Goal: Task Accomplishment & Management: Manage account settings

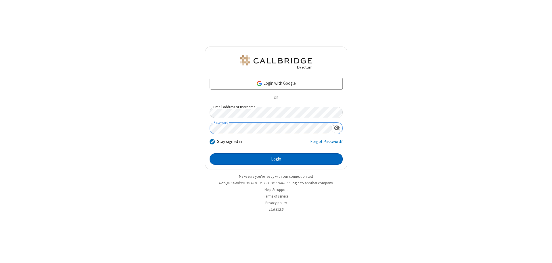
click at [276, 159] on button "Login" at bounding box center [276, 160] width 133 height 12
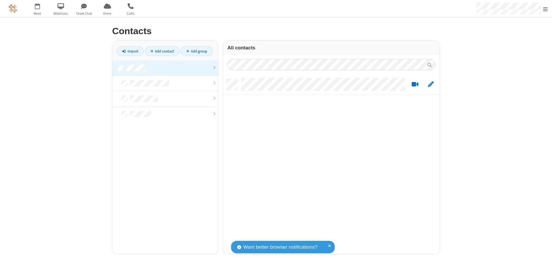
scroll to position [175, 212]
click at [165, 68] on link at bounding box center [165, 68] width 106 height 16
click at [162, 51] on link "Add contact" at bounding box center [162, 51] width 35 height 10
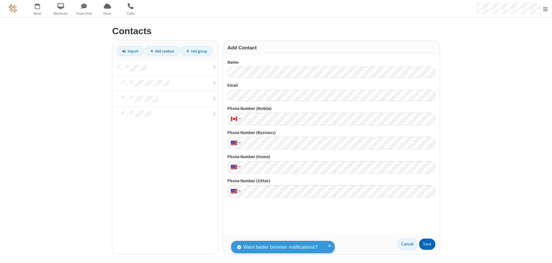
click at [427, 244] on button "Save" at bounding box center [427, 245] width 16 height 12
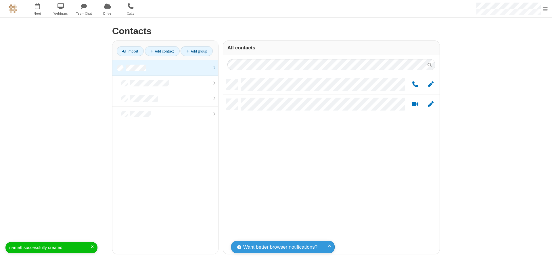
scroll to position [175, 212]
